Goal: Information Seeking & Learning: Learn about a topic

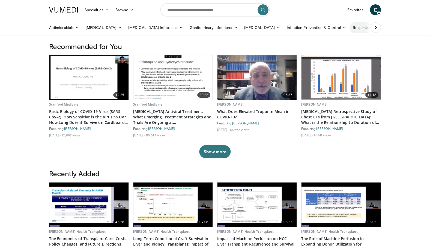
click at [393, 29] on icon at bounding box center [395, 28] width 4 height 4
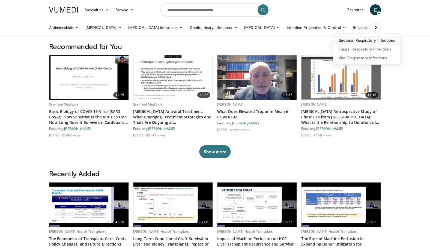
click at [336, 38] on link "Bacterial Respiratory Infections" at bounding box center [366, 40] width 67 height 9
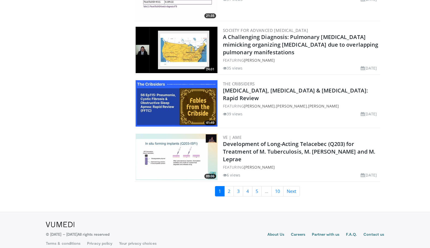
scroll to position [1219, 0]
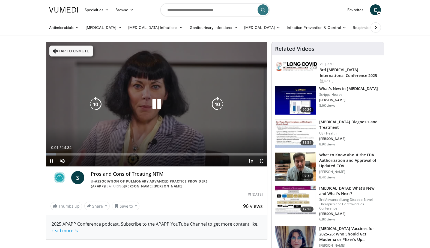
click at [71, 52] on button "Tap to unmute" at bounding box center [71, 51] width 44 height 11
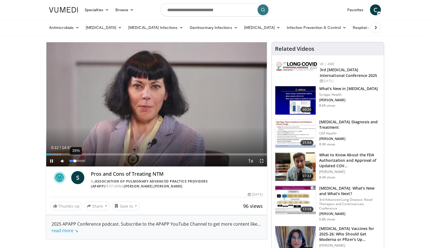
drag, startPoint x: 84, startPoint y: 161, endPoint x: 75, endPoint y: 161, distance: 8.8
click at [75, 161] on div "Volume Level" at bounding box center [71, 161] width 5 height 2
click at [63, 161] on span "Video Player" at bounding box center [62, 161] width 11 height 11
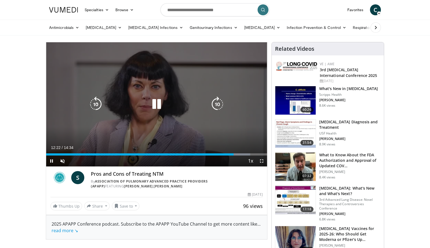
click at [158, 106] on icon "Video Player" at bounding box center [156, 104] width 15 height 15
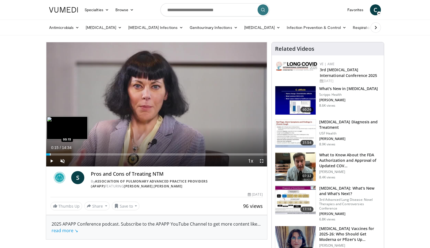
drag, startPoint x: 233, startPoint y: 154, endPoint x: 50, endPoint y: 155, distance: 183.2
click at [50, 155] on div "Loaded : 2.27% 00:16 00:15" at bounding box center [156, 154] width 221 height 2
click at [52, 162] on span "Video Player" at bounding box center [51, 161] width 11 height 11
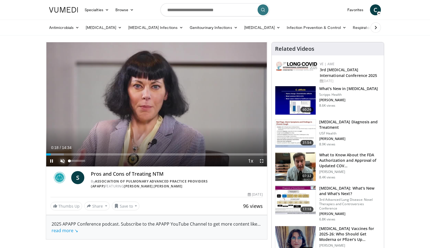
click at [63, 160] on span "Video Player" at bounding box center [62, 161] width 11 height 11
click at [76, 161] on div "Volume Level" at bounding box center [72, 161] width 6 height 2
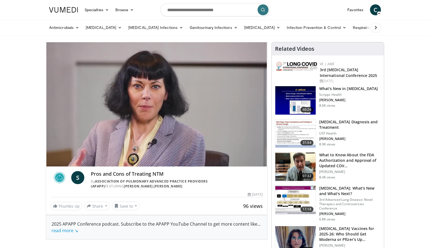
drag, startPoint x: 425, startPoint y: 65, endPoint x: 421, endPoint y: 55, distance: 10.4
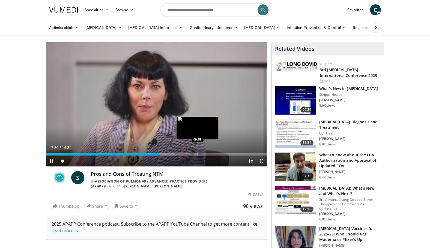
drag, startPoint x: 158, startPoint y: 154, endPoint x: 198, endPoint y: 155, distance: 40.1
click at [198, 155] on video-js "**********" at bounding box center [156, 104] width 221 height 125
click at [194, 153] on div "Progress Bar" at bounding box center [194, 154] width 1 height 2
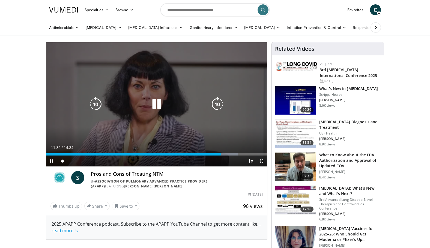
click at [157, 105] on icon "Video Player" at bounding box center [156, 104] width 15 height 15
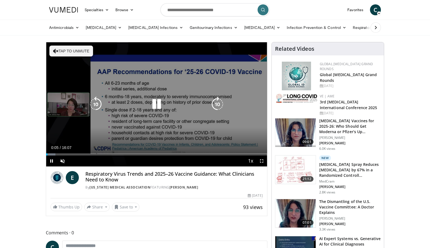
click at [73, 52] on button "Tap to unmute" at bounding box center [71, 51] width 44 height 11
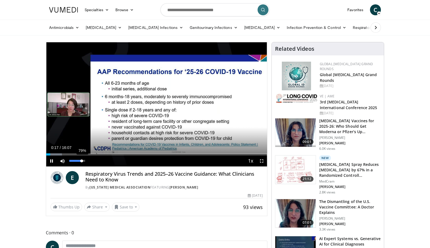
drag, startPoint x: 77, startPoint y: 161, endPoint x: 82, endPoint y: 161, distance: 4.9
click at [82, 161] on div "Volume Level" at bounding box center [75, 161] width 12 height 2
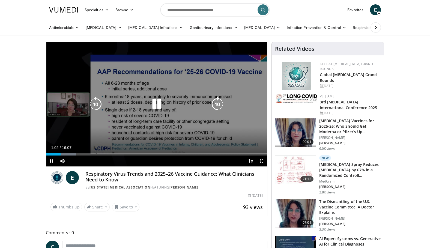
click at [158, 105] on icon "Video Player" at bounding box center [156, 104] width 15 height 15
